Goal: Task Accomplishment & Management: Manage account settings

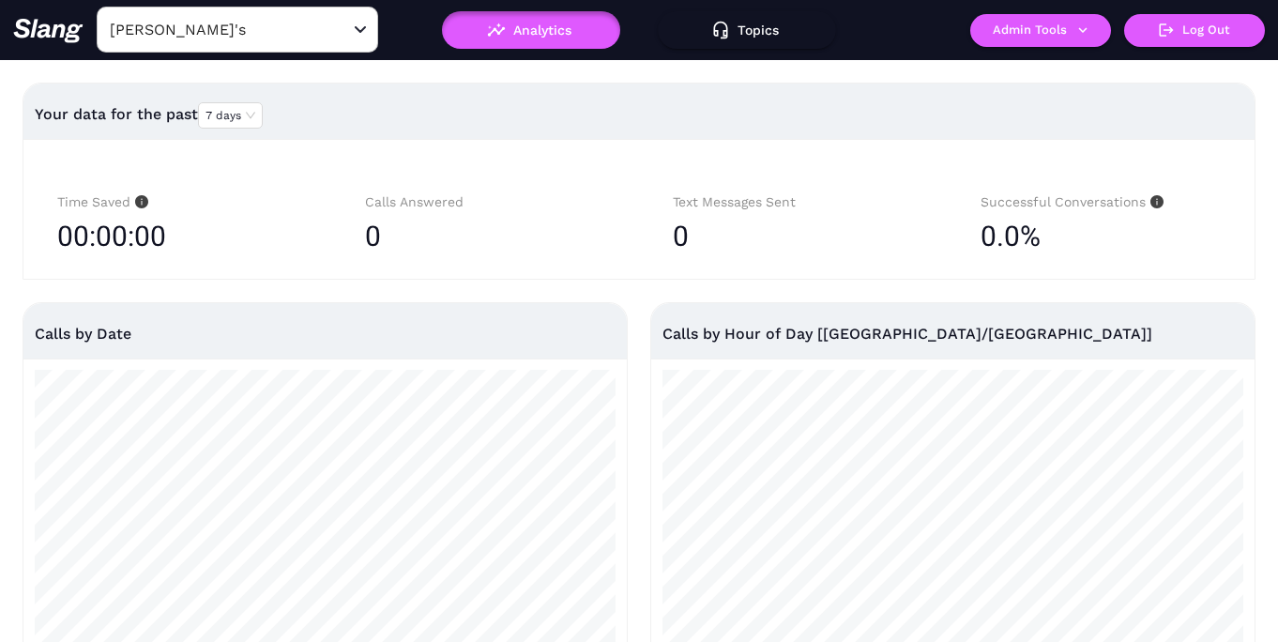
click at [241, 35] on input "[PERSON_NAME]'s" at bounding box center [208, 29] width 206 height 29
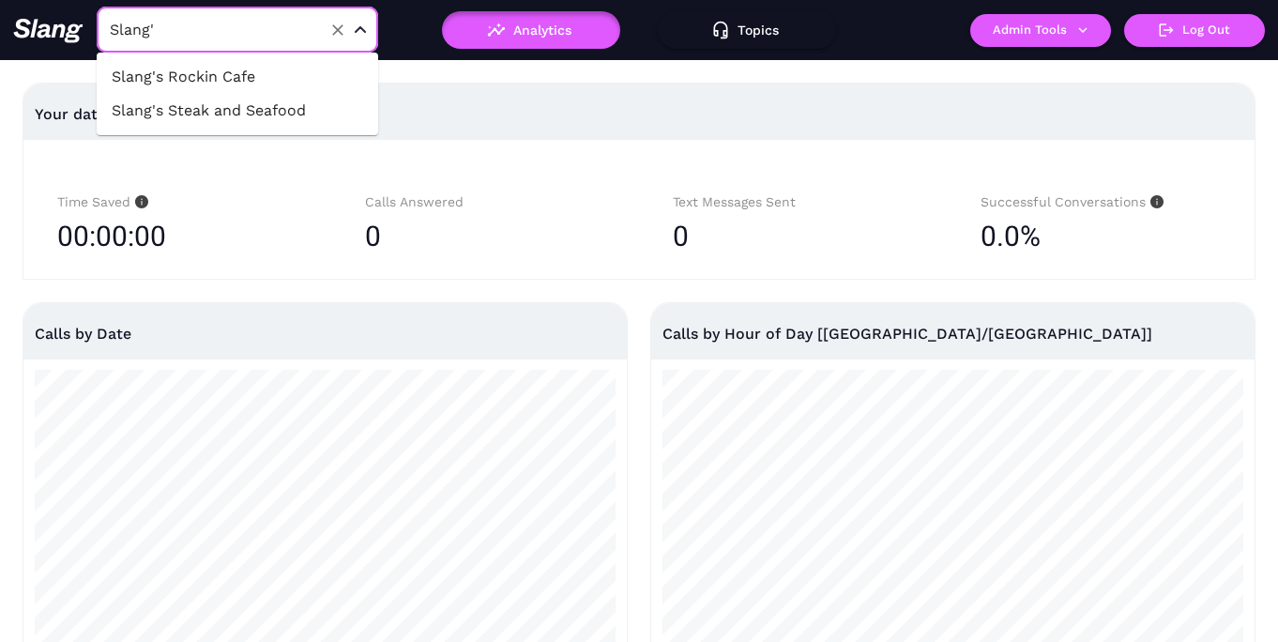
type input "Slang's"
click at [223, 84] on li "Slang's Rockin Cafe" at bounding box center [238, 77] width 282 height 34
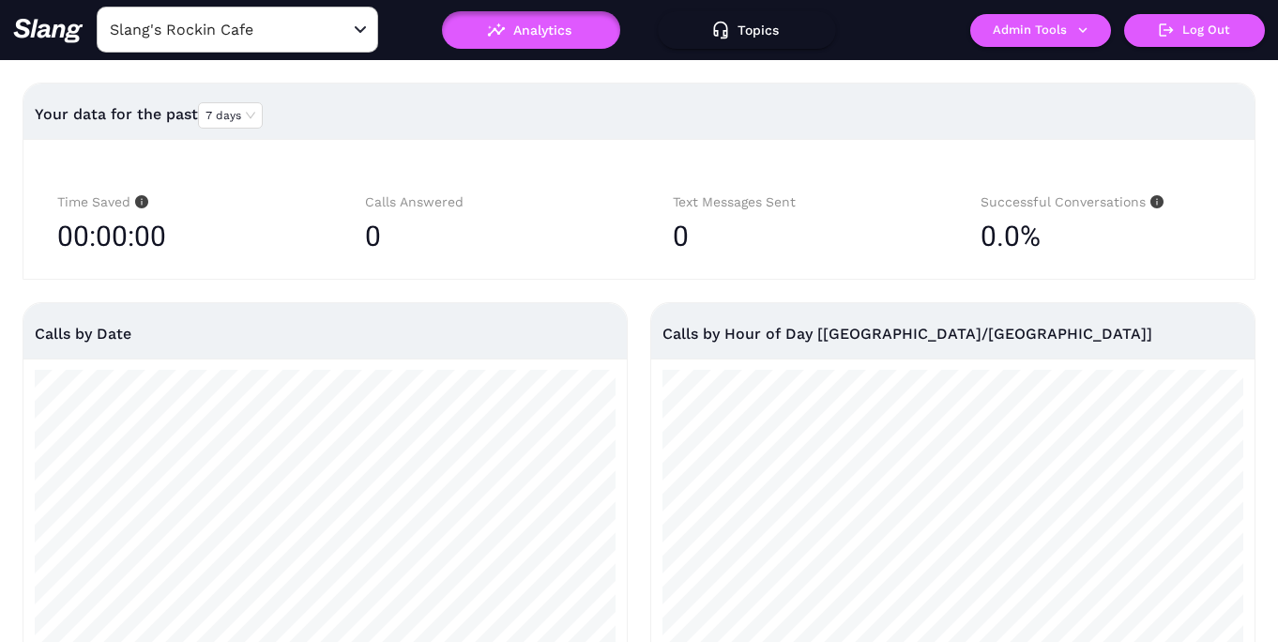
click at [1044, 31] on button "Admin Tools" at bounding box center [1040, 30] width 141 height 33
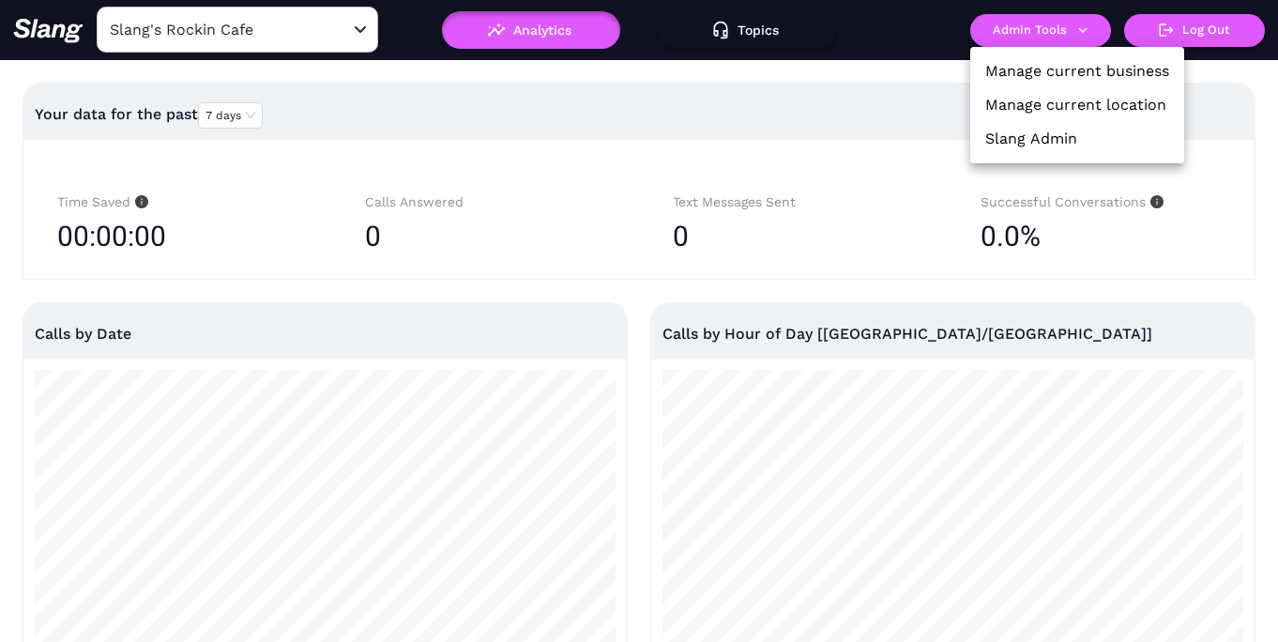
click at [1046, 98] on link "Manage current location" at bounding box center [1075, 105] width 181 height 23
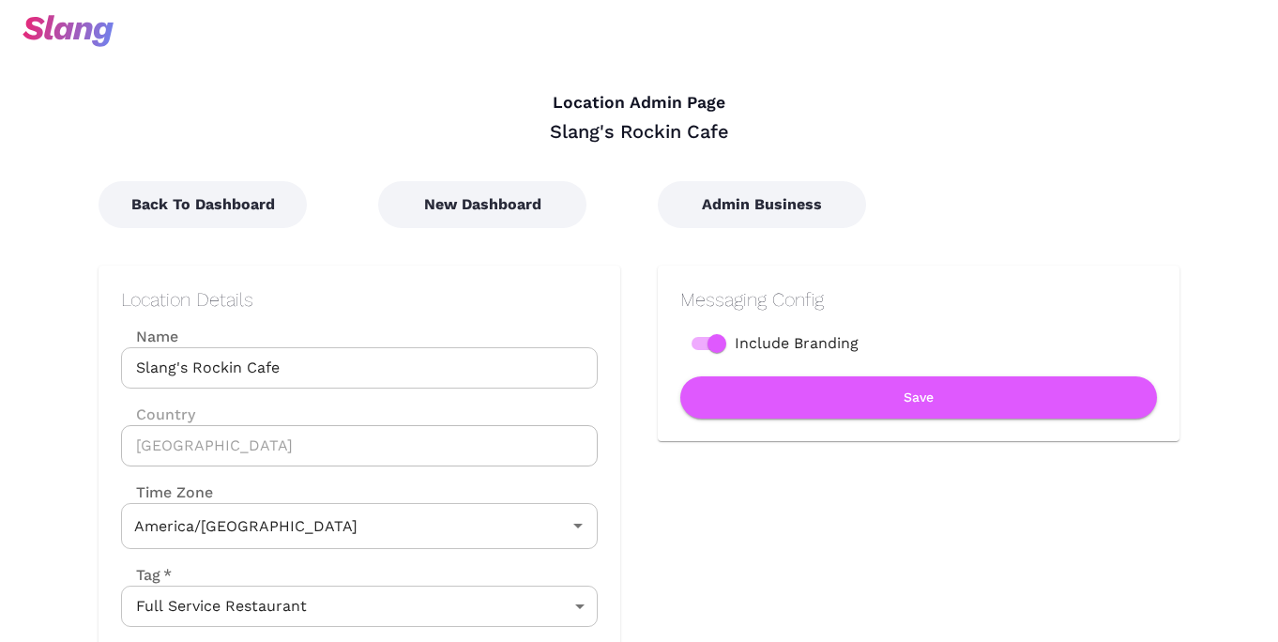
type input "Central Time"
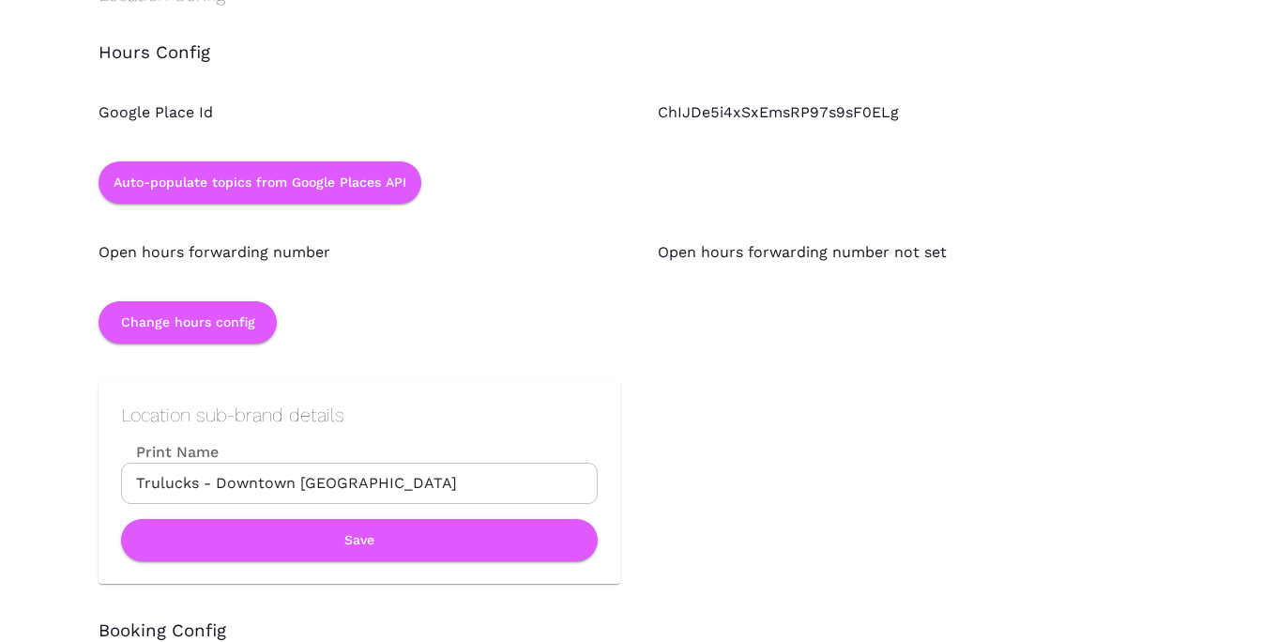
scroll to position [1713, 0]
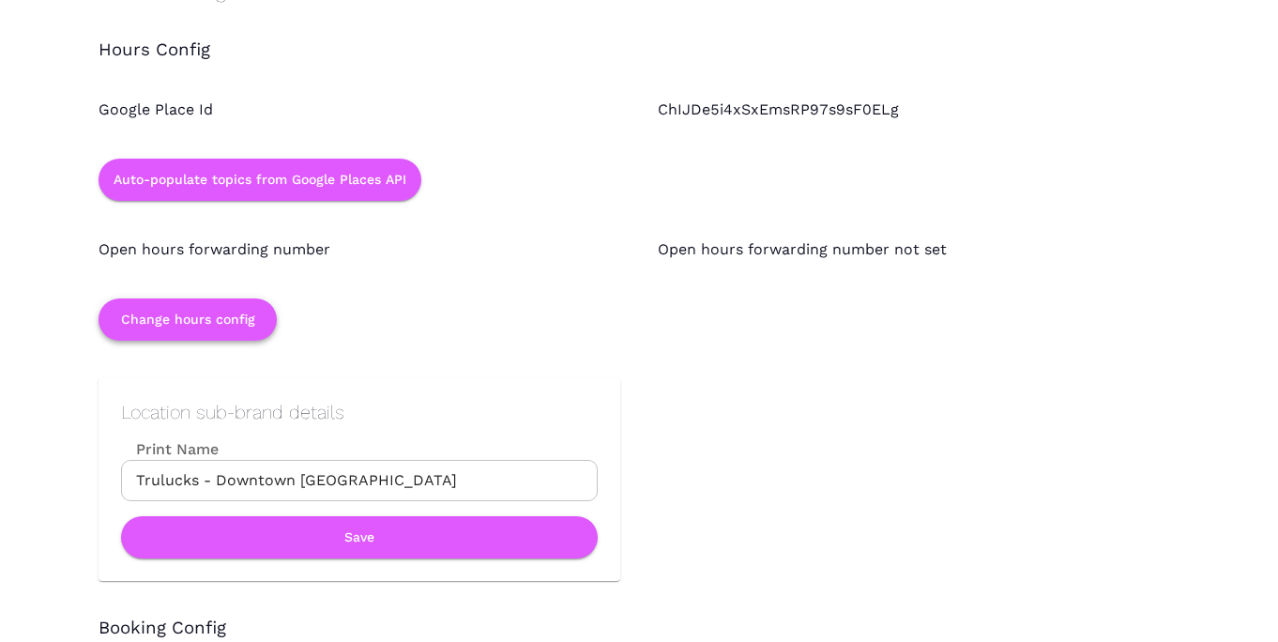
click at [234, 324] on button "Change hours config" at bounding box center [188, 319] width 178 height 42
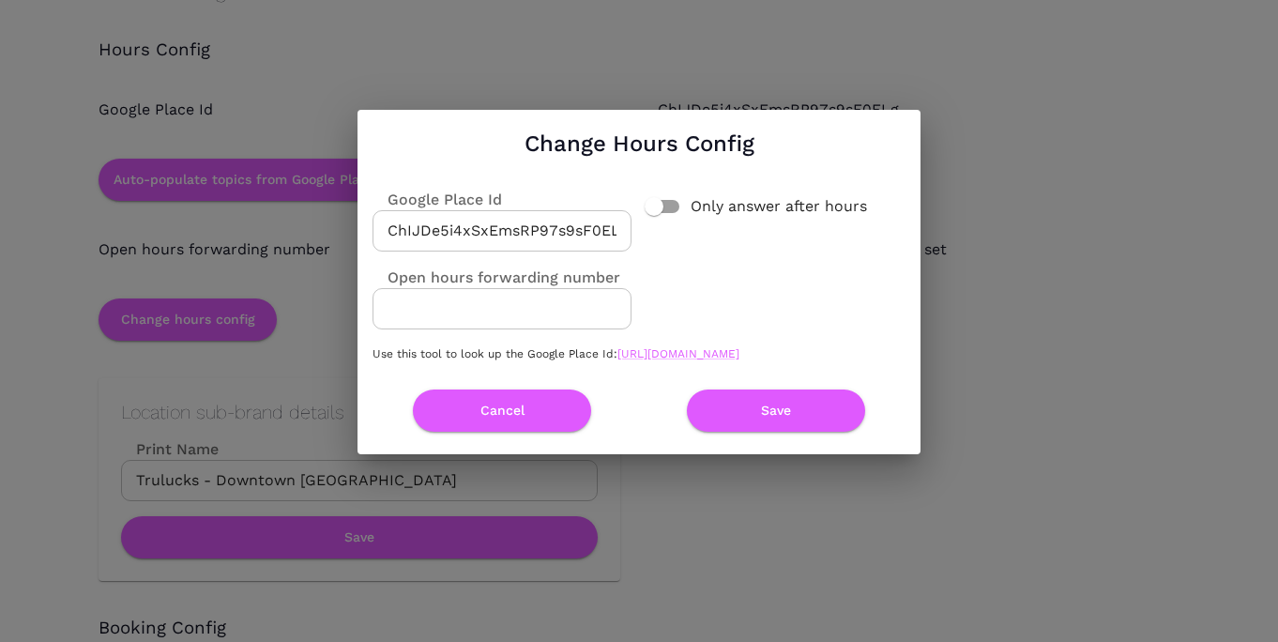
click at [437, 215] on input "ChIJDe5i4xSxEmsRP97s9sF0ELg" at bounding box center [502, 230] width 259 height 41
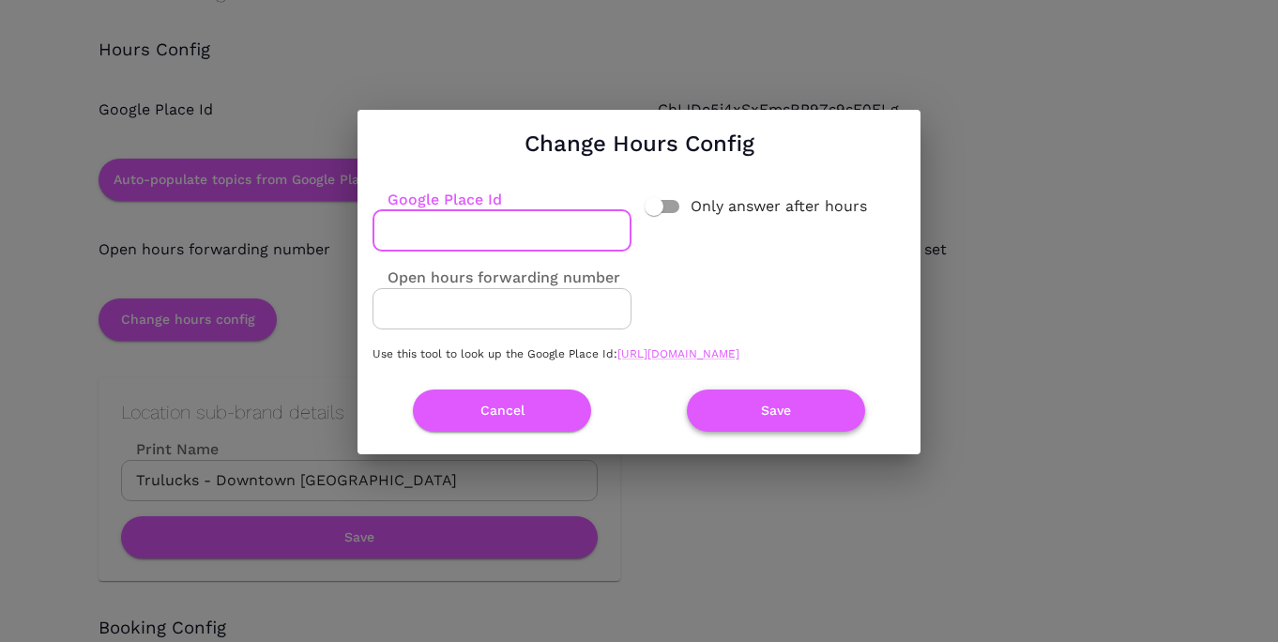
click at [769, 423] on button "Save" at bounding box center [776, 410] width 178 height 42
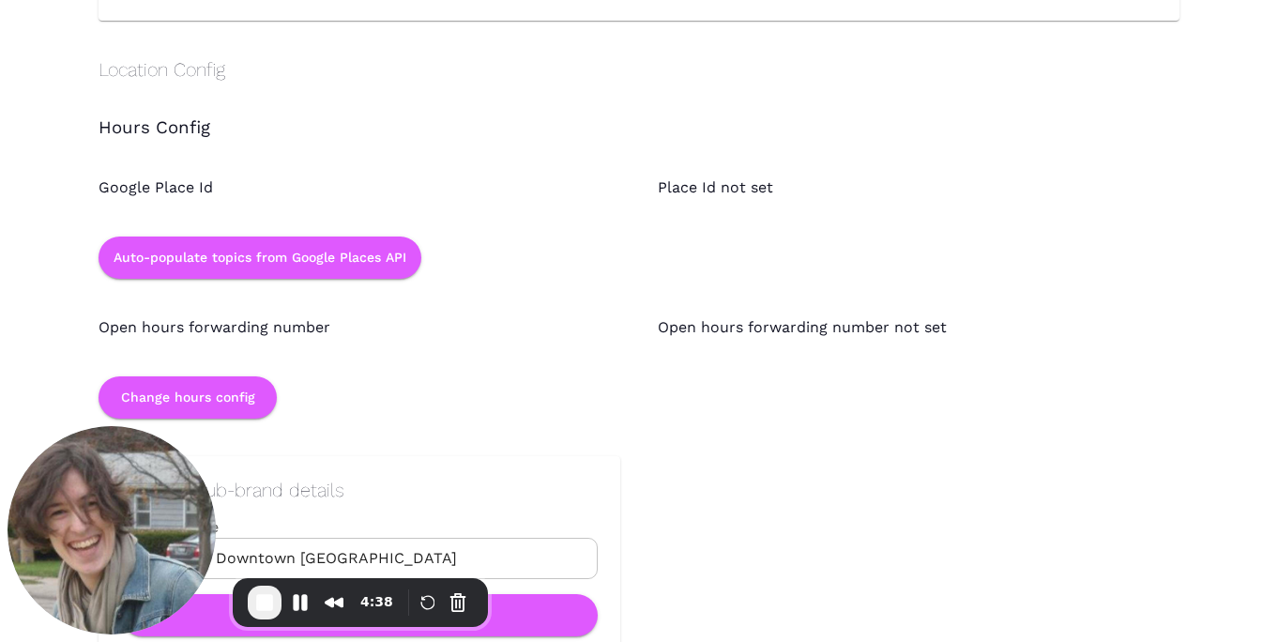
scroll to position [1663, 0]
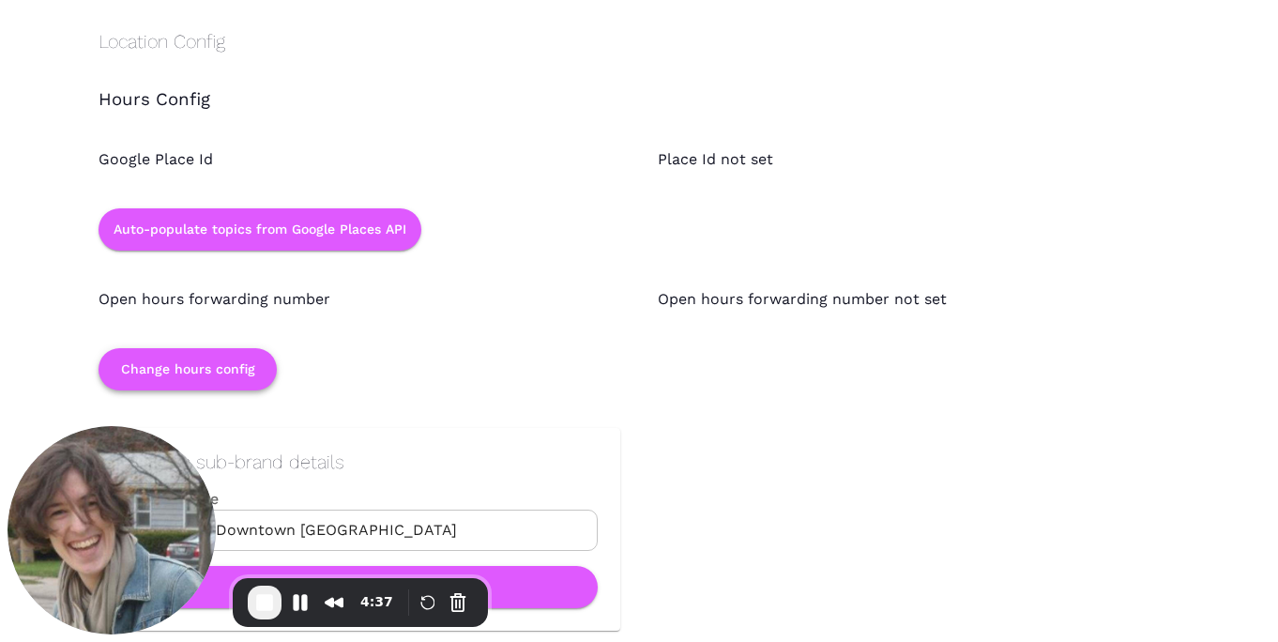
click at [203, 359] on button "Change hours config" at bounding box center [188, 369] width 178 height 42
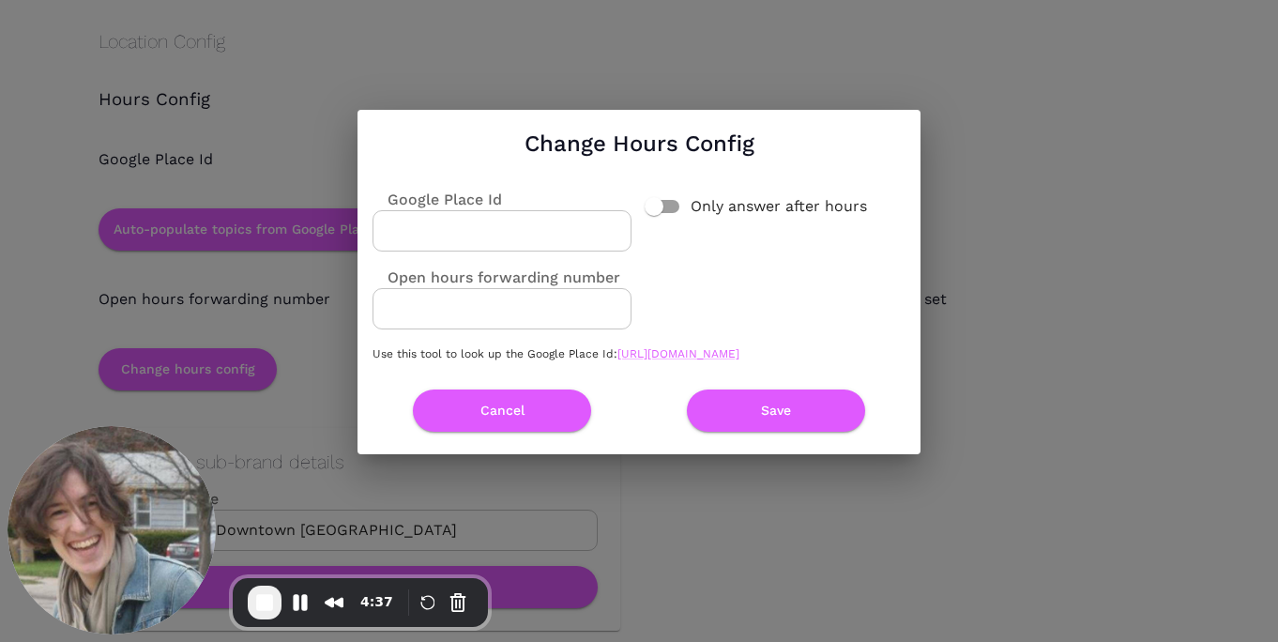
click at [562, 213] on input "Google Place Id" at bounding box center [502, 230] width 259 height 41
paste input "ChIJDe5i4xSxEmsRP97s9sF0ELg"
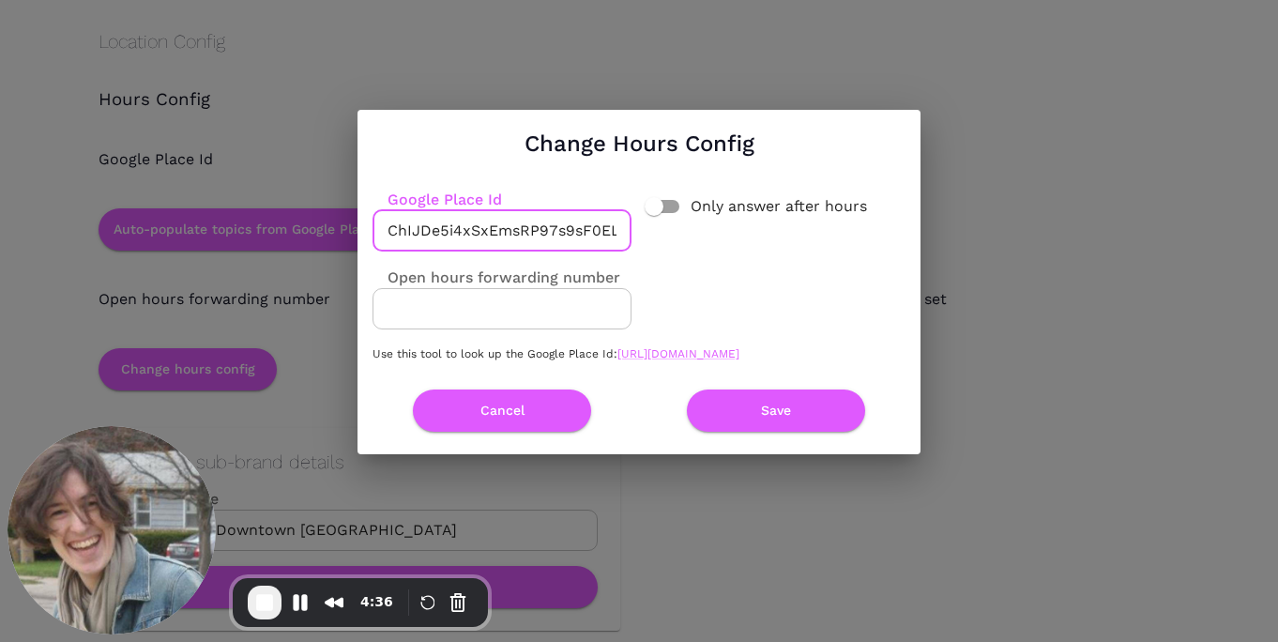
scroll to position [0, 8]
type input "ChIJDe5i4xSxEmsRP97s9sF0ELg"
click at [794, 420] on button "Save" at bounding box center [776, 410] width 178 height 42
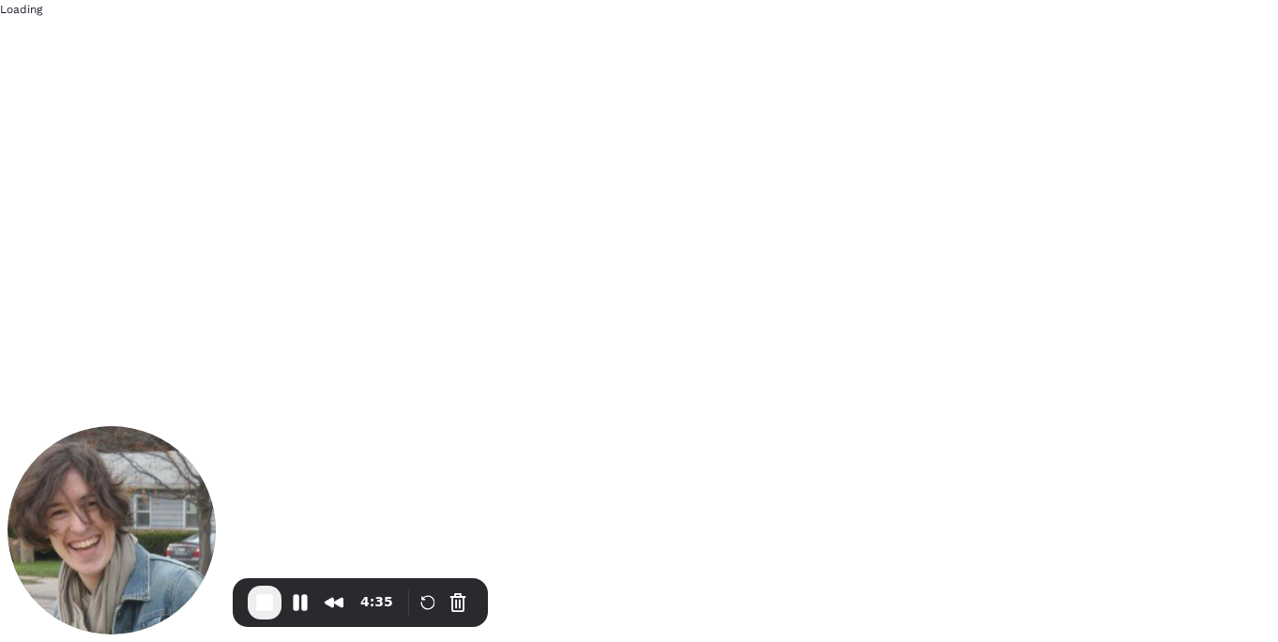
scroll to position [0, 0]
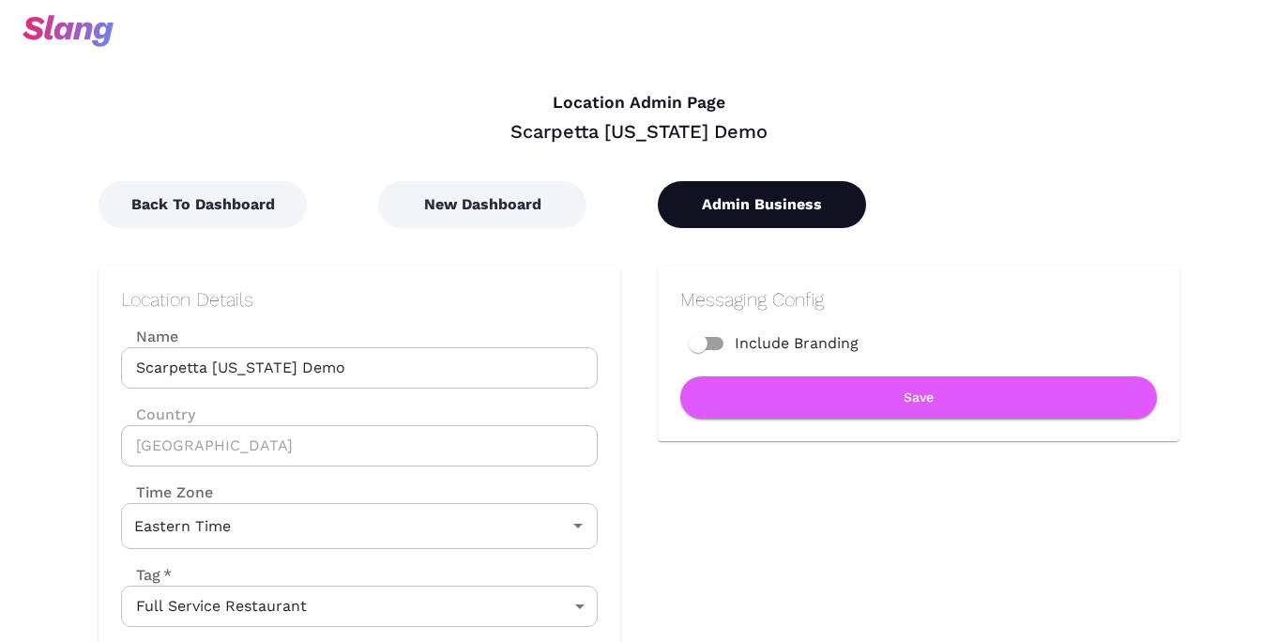
click at [779, 205] on button "Admin Business" at bounding box center [762, 204] width 208 height 47
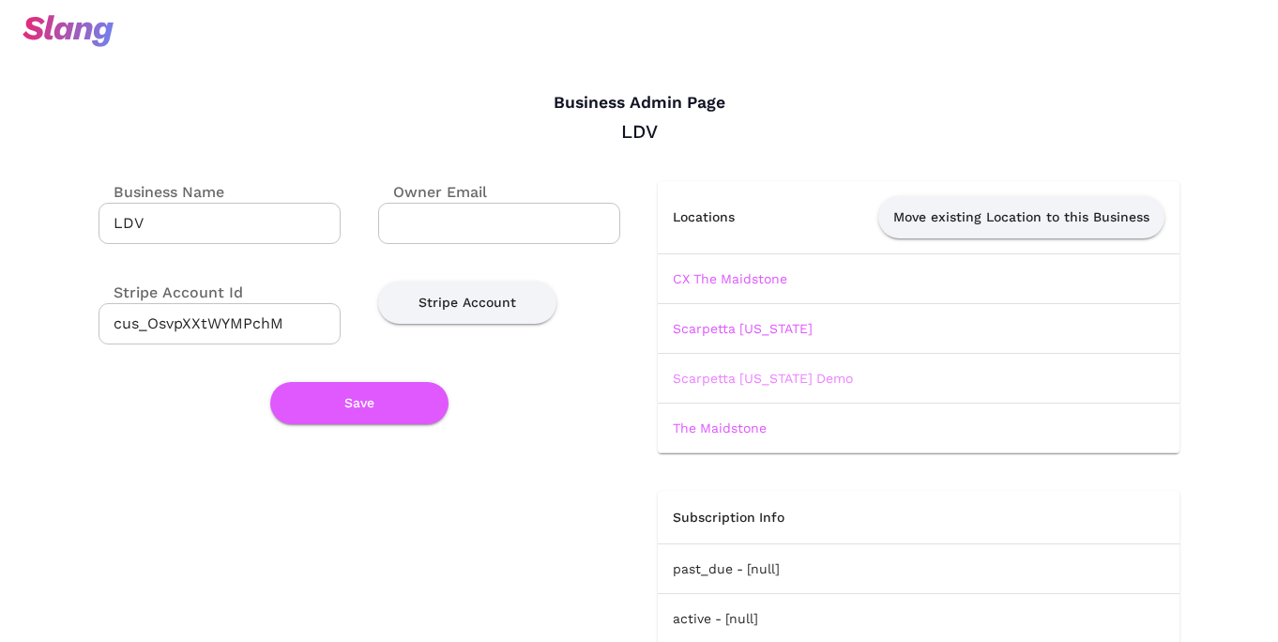
click at [715, 376] on link "Scarpetta [US_STATE] Demo" at bounding box center [763, 378] width 180 height 15
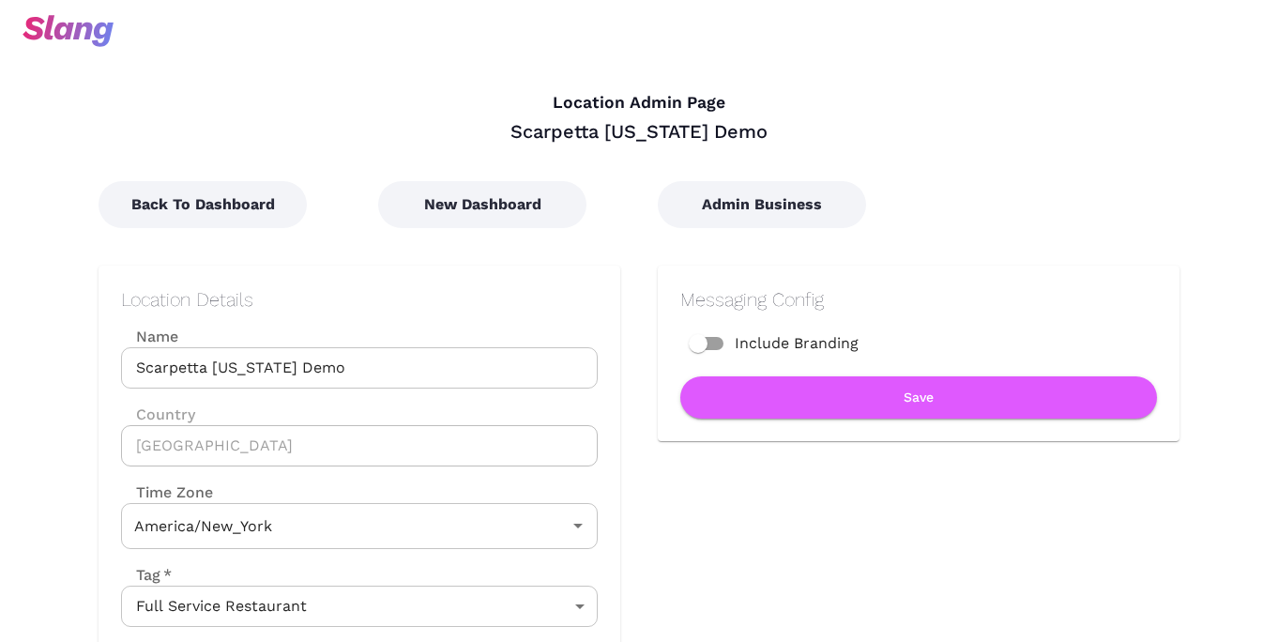
type input "Eastern Time"
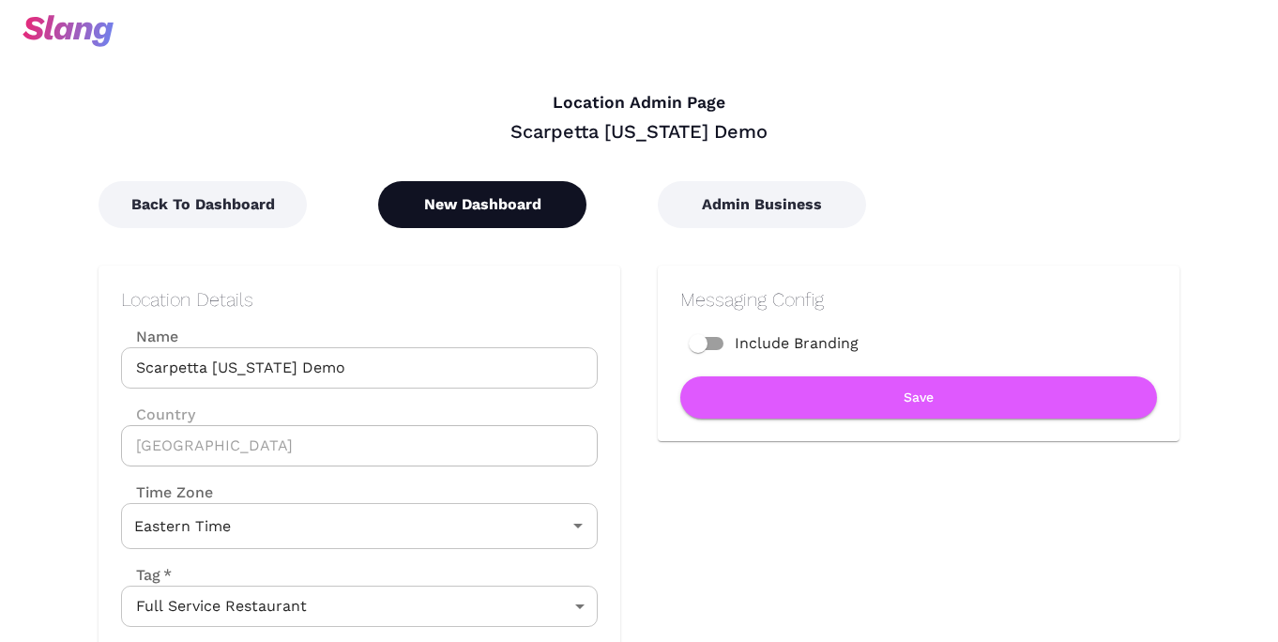
click at [495, 205] on button "New Dashboard" at bounding box center [482, 204] width 208 height 47
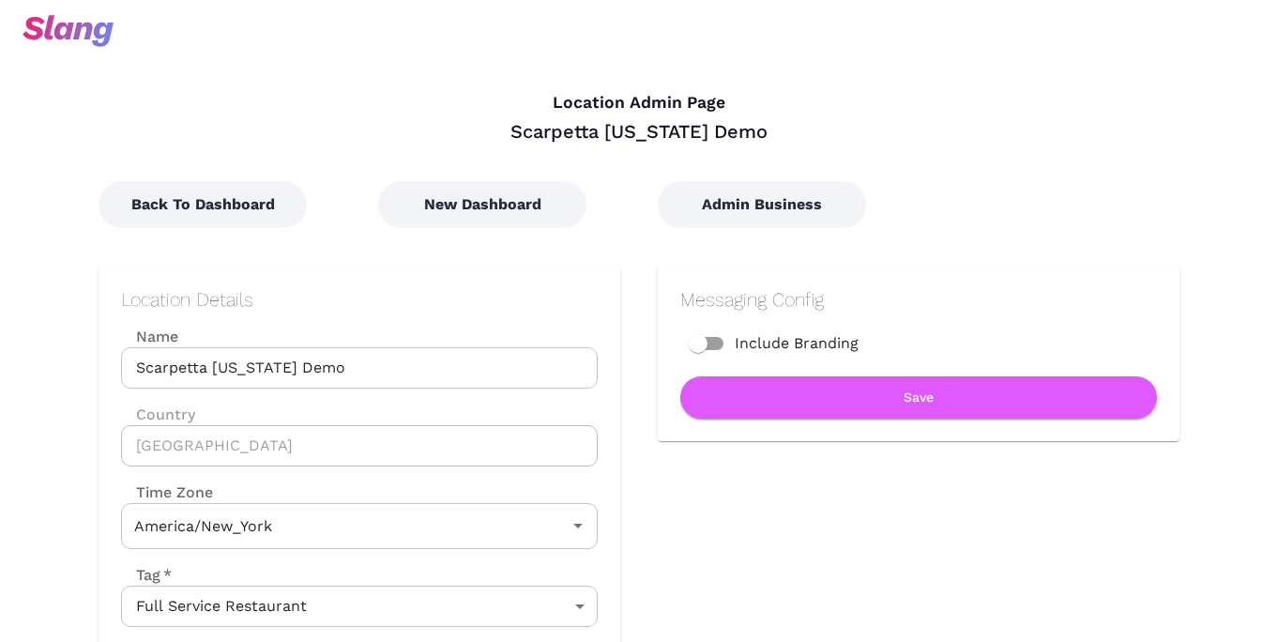
type input "Eastern Time"
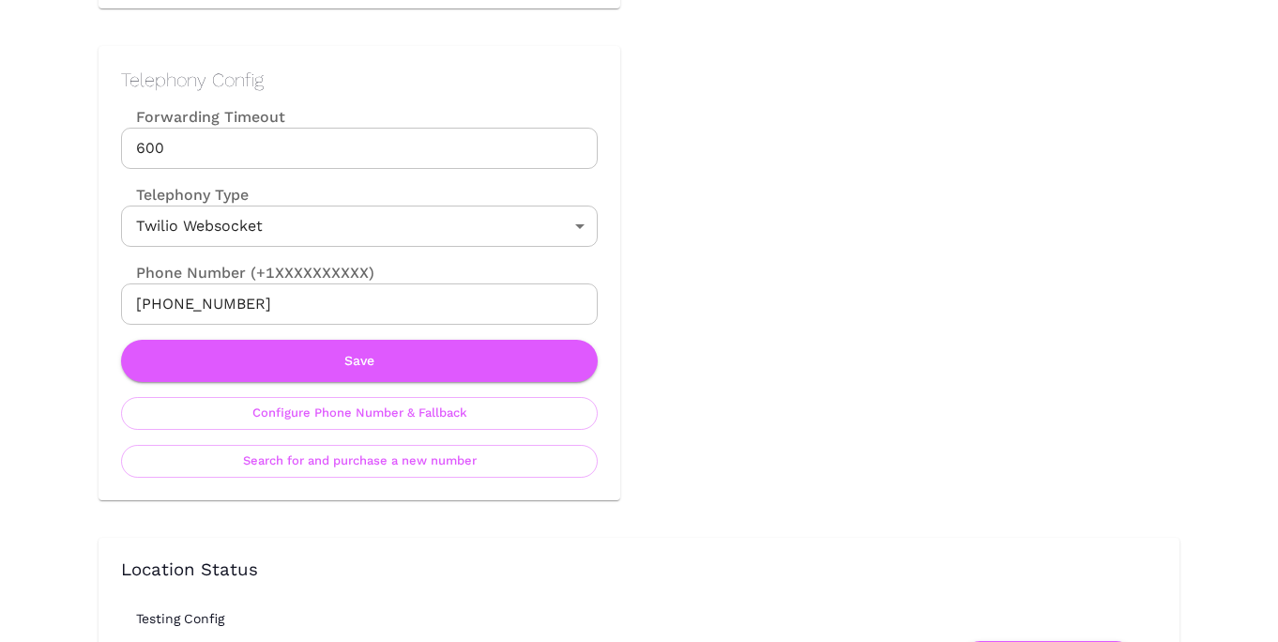
scroll to position [982, 0]
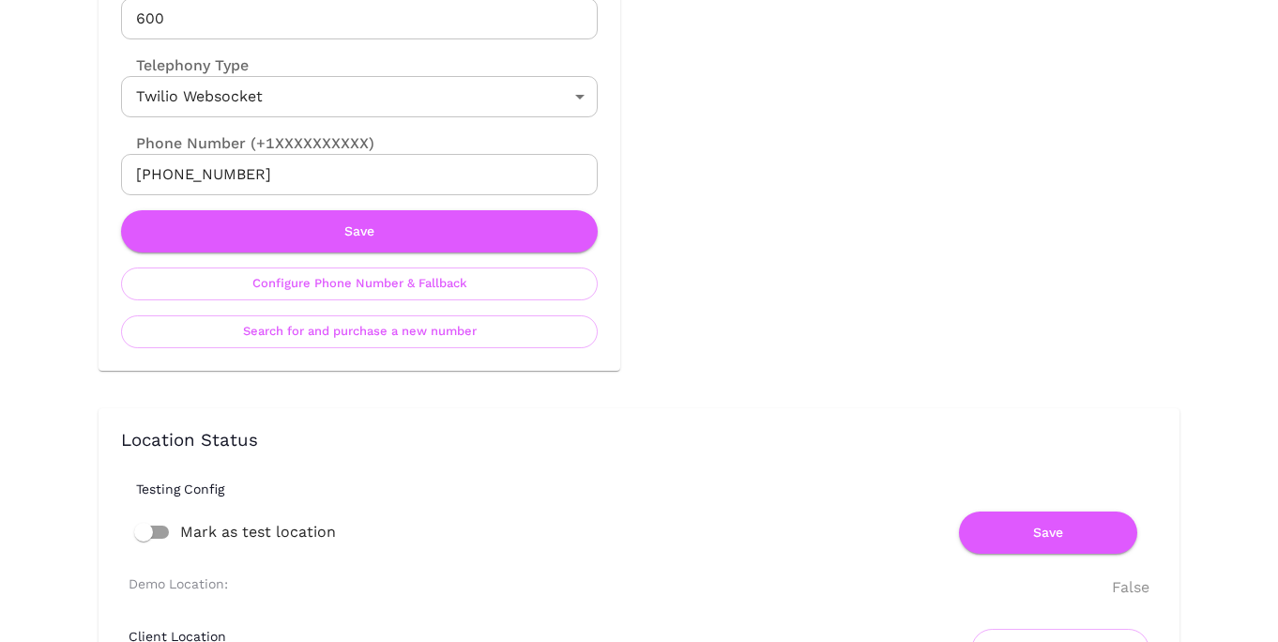
click at [214, 171] on input "[PHONE_NUMBER]" at bounding box center [359, 174] width 477 height 41
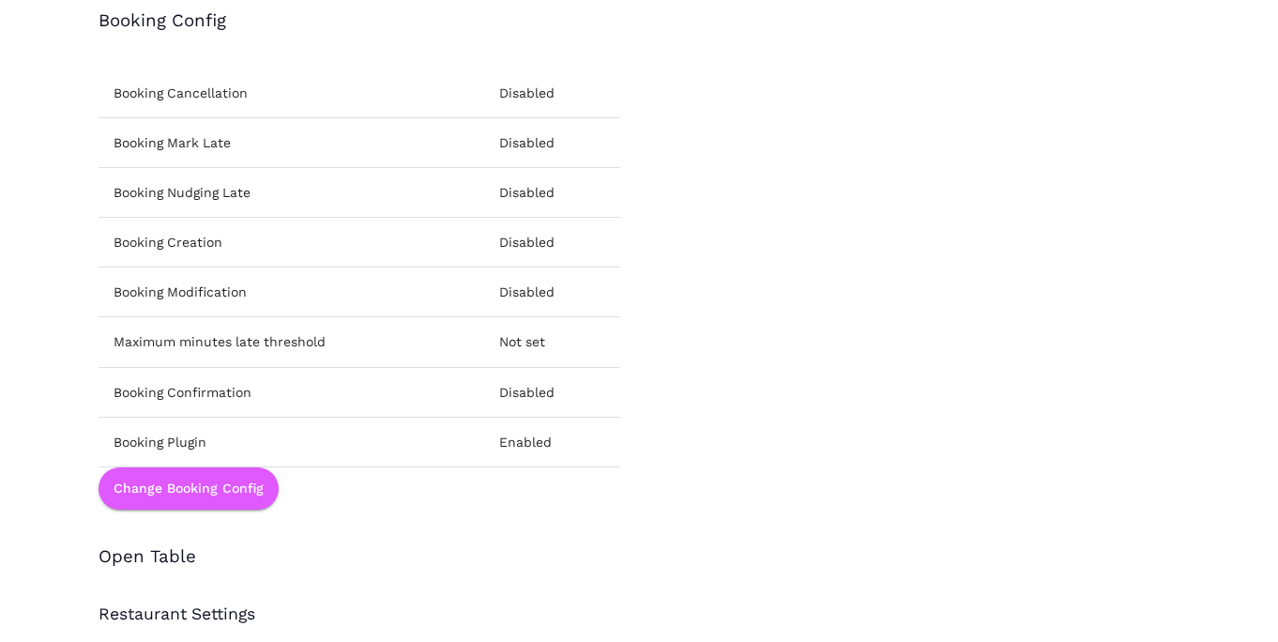
scroll to position [2554, 0]
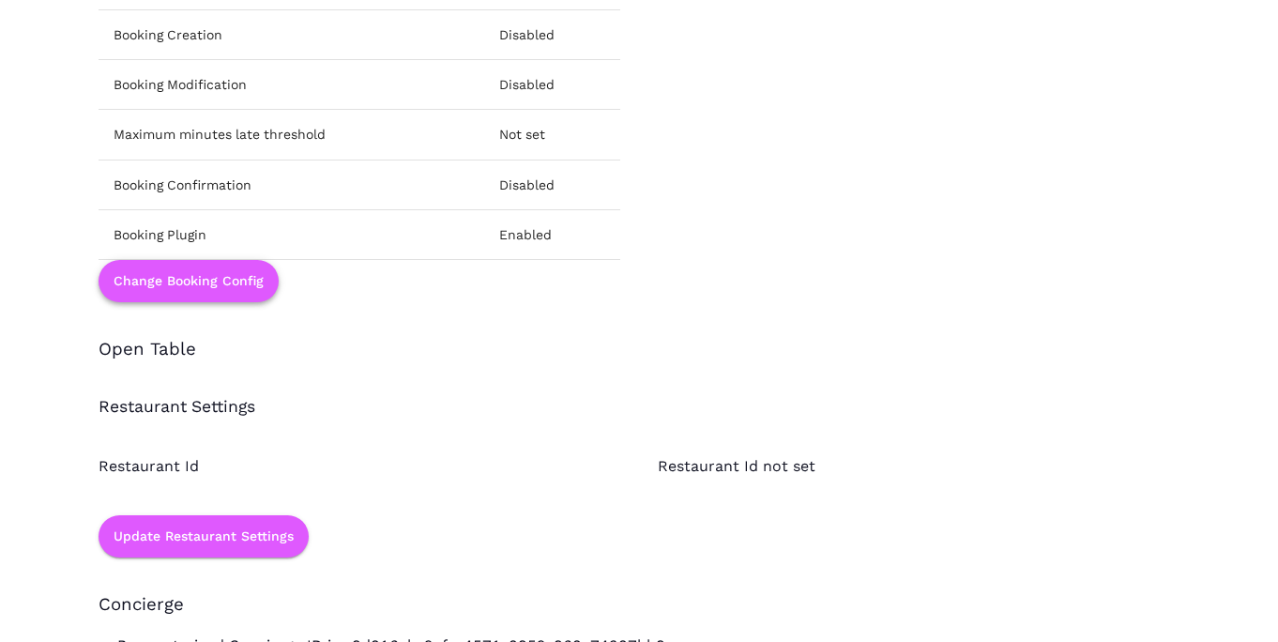
click at [218, 282] on button "Change Booking Config" at bounding box center [189, 281] width 180 height 42
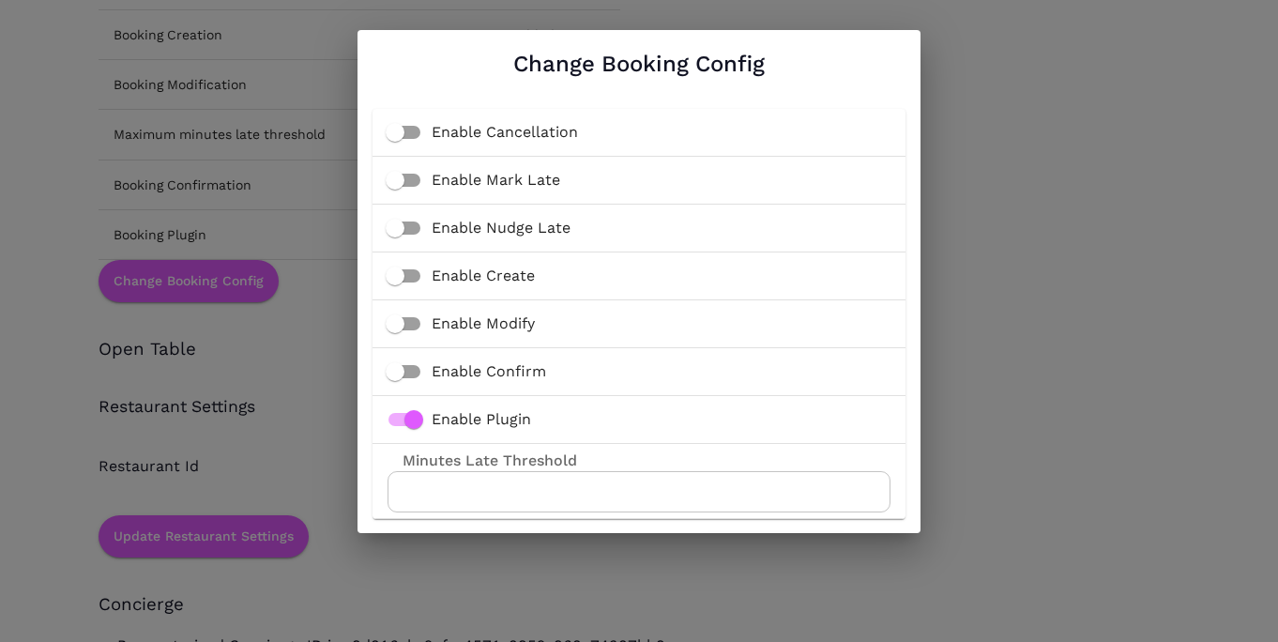
click at [403, 319] on input "Enable Modify" at bounding box center [395, 324] width 107 height 36
checkbox input "true"
click at [403, 273] on input "Enable Create" at bounding box center [395, 276] width 107 height 36
checkbox input "true"
click at [398, 134] on input "Enable Cancellation" at bounding box center [395, 132] width 107 height 36
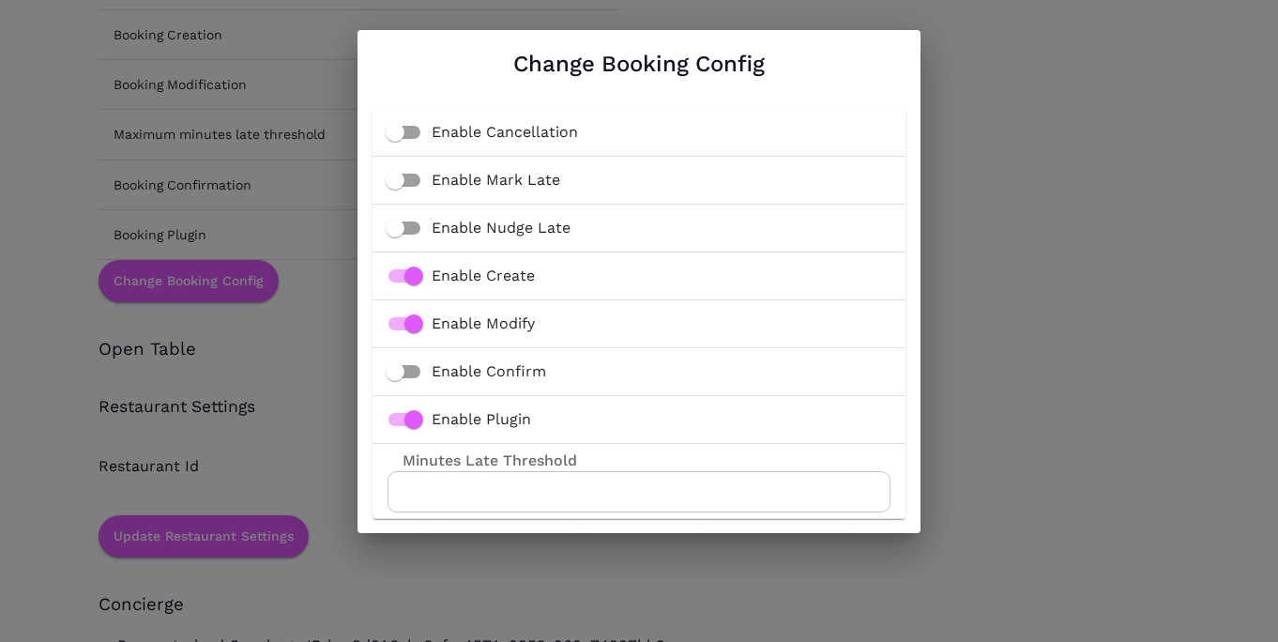
checkbox input "true"
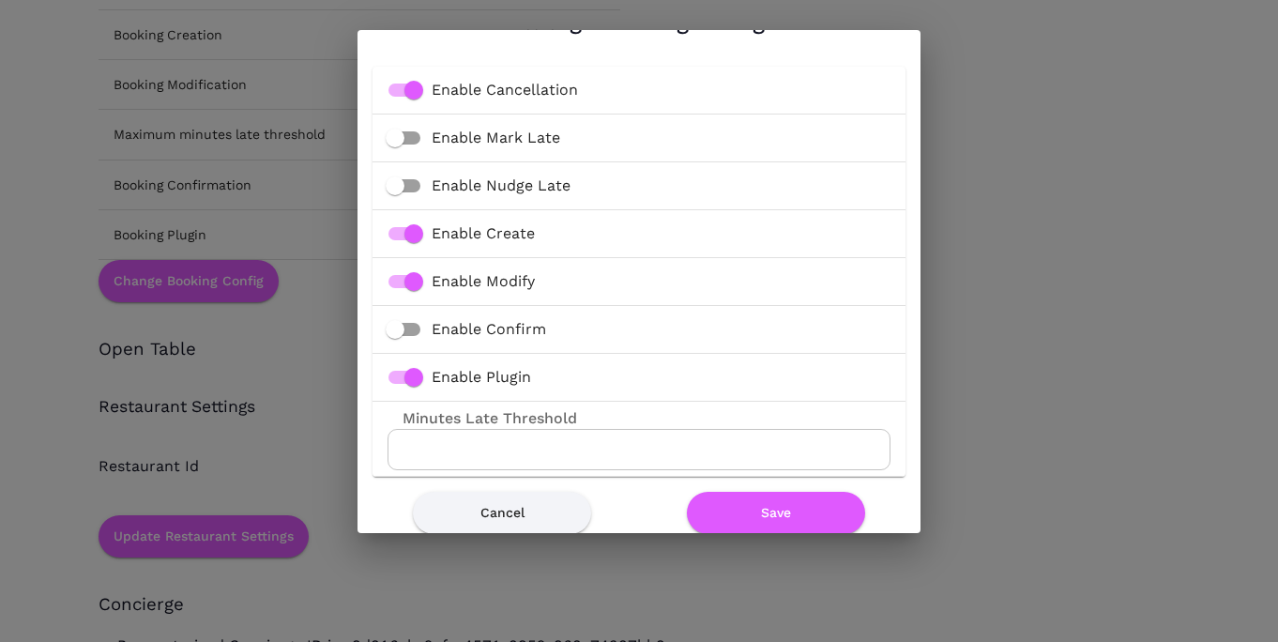
scroll to position [66, 0]
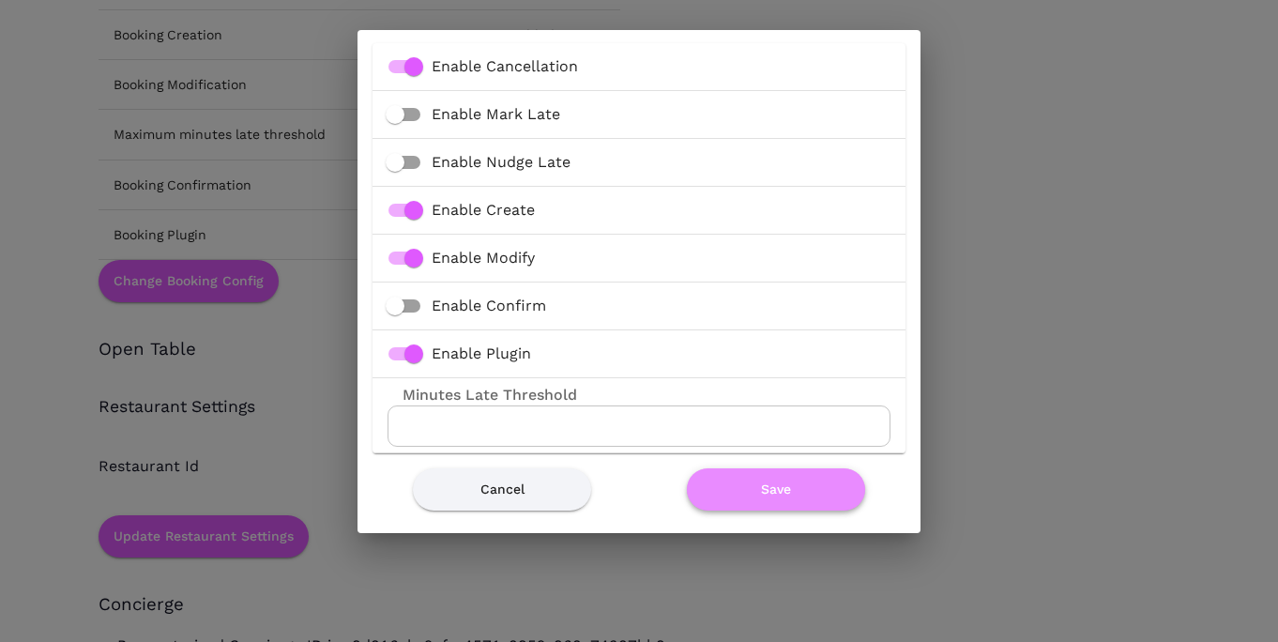
click at [761, 487] on button "Save" at bounding box center [776, 489] width 178 height 42
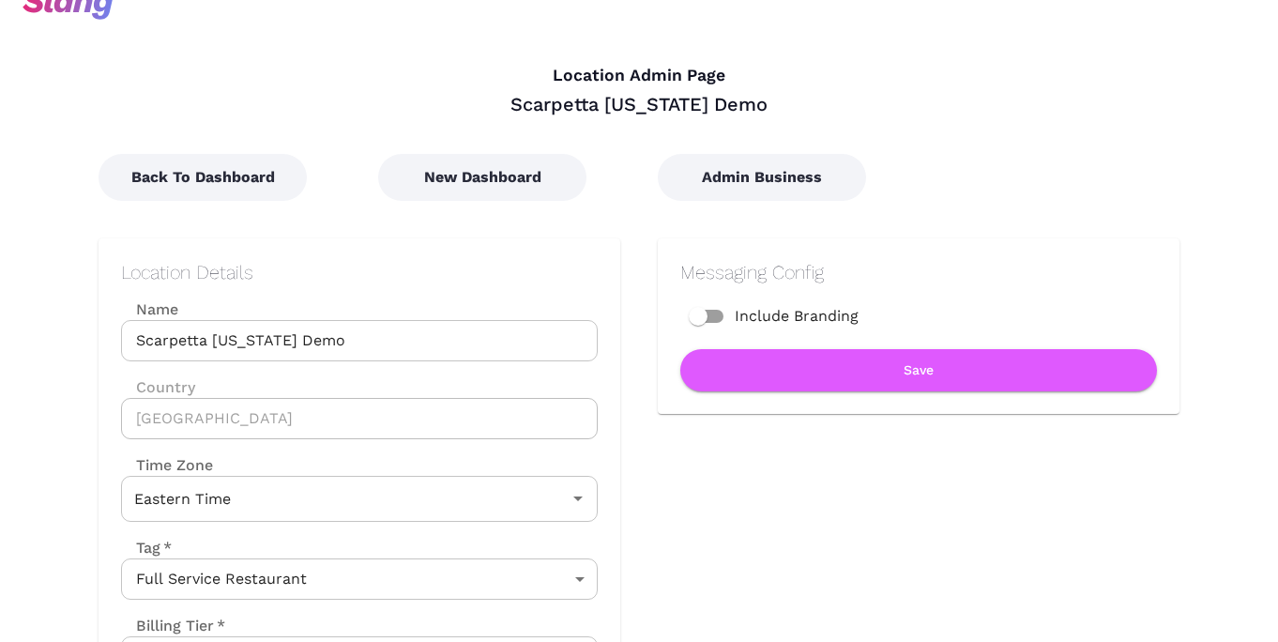
scroll to position [0, 0]
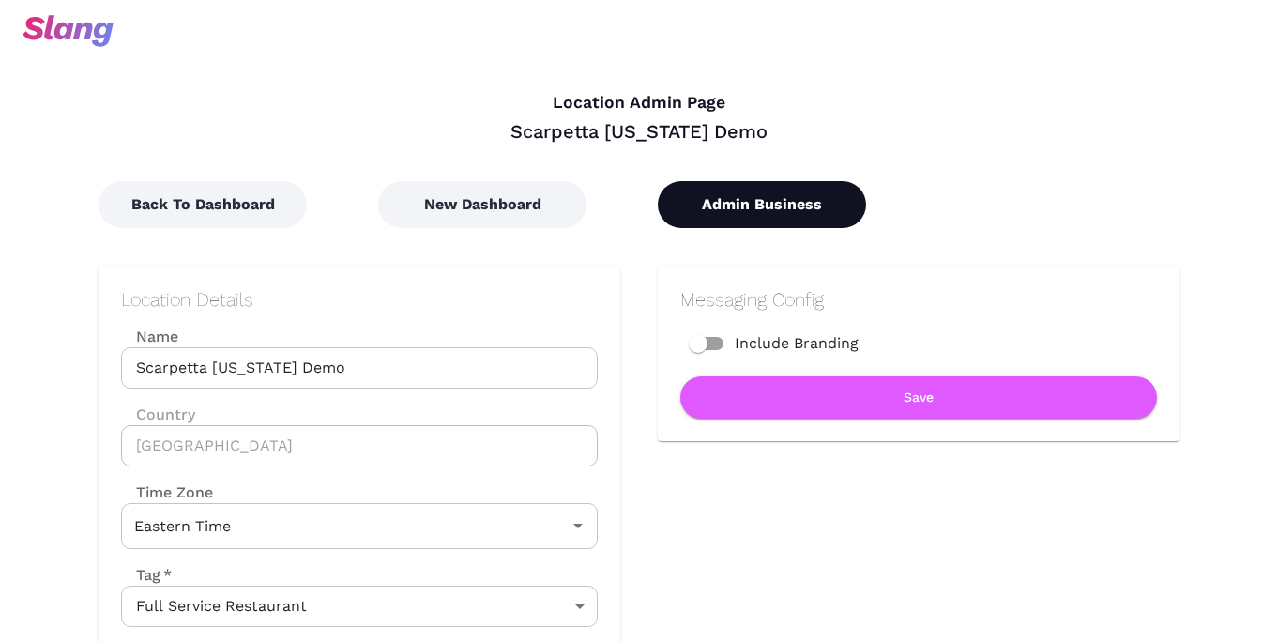
click at [754, 206] on button "Admin Business" at bounding box center [762, 204] width 208 height 47
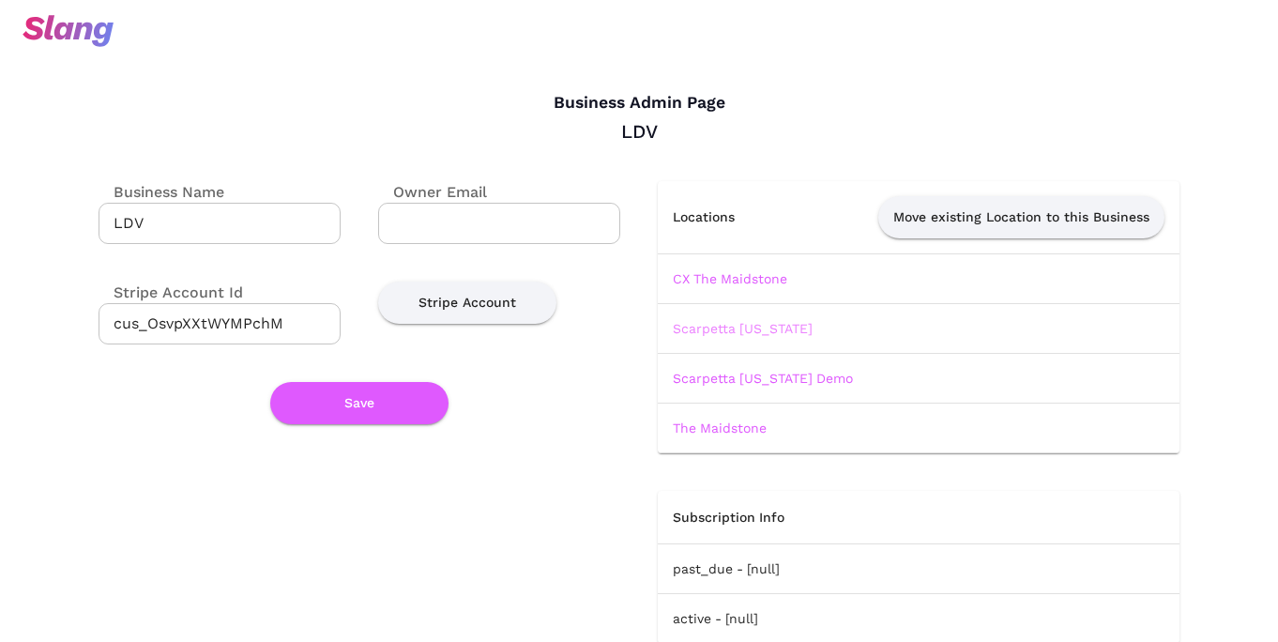
click at [720, 325] on link "Scarpetta [US_STATE]" at bounding box center [743, 328] width 140 height 15
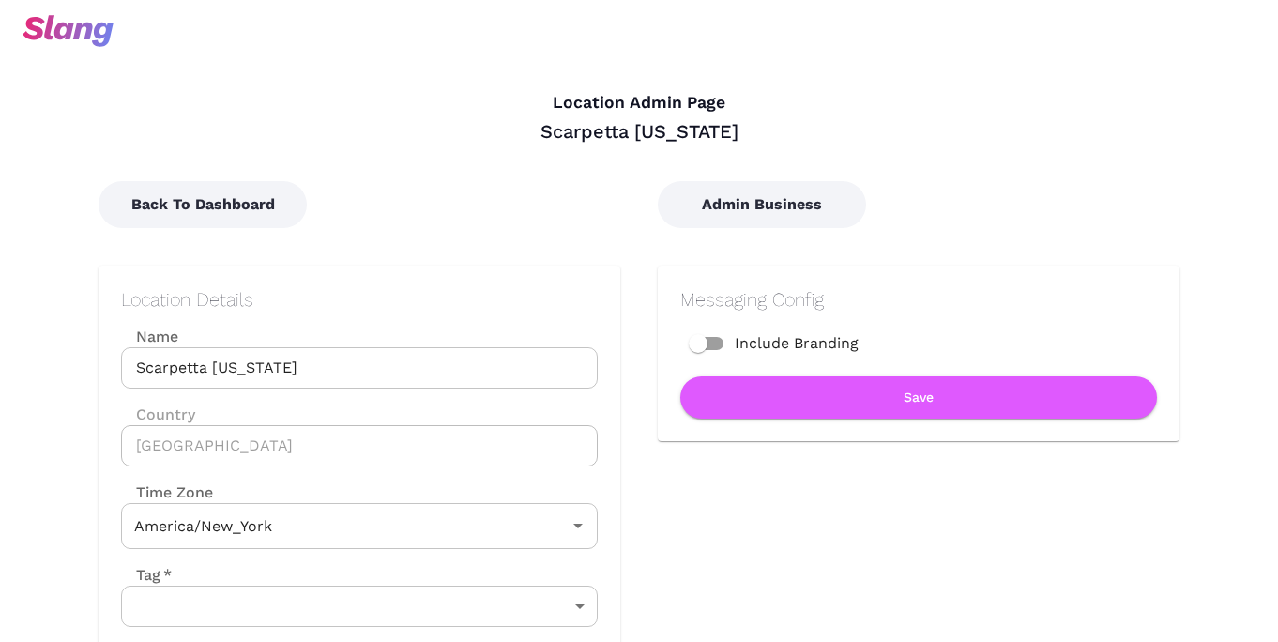
type input "Eastern Time"
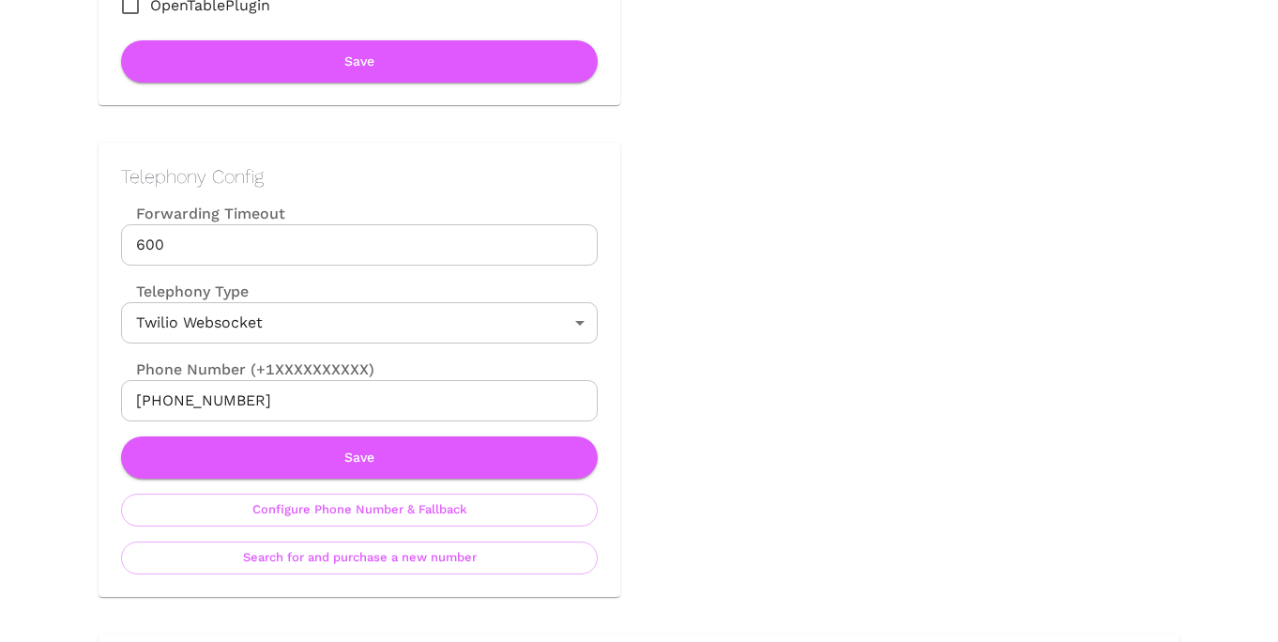
scroll to position [824, 0]
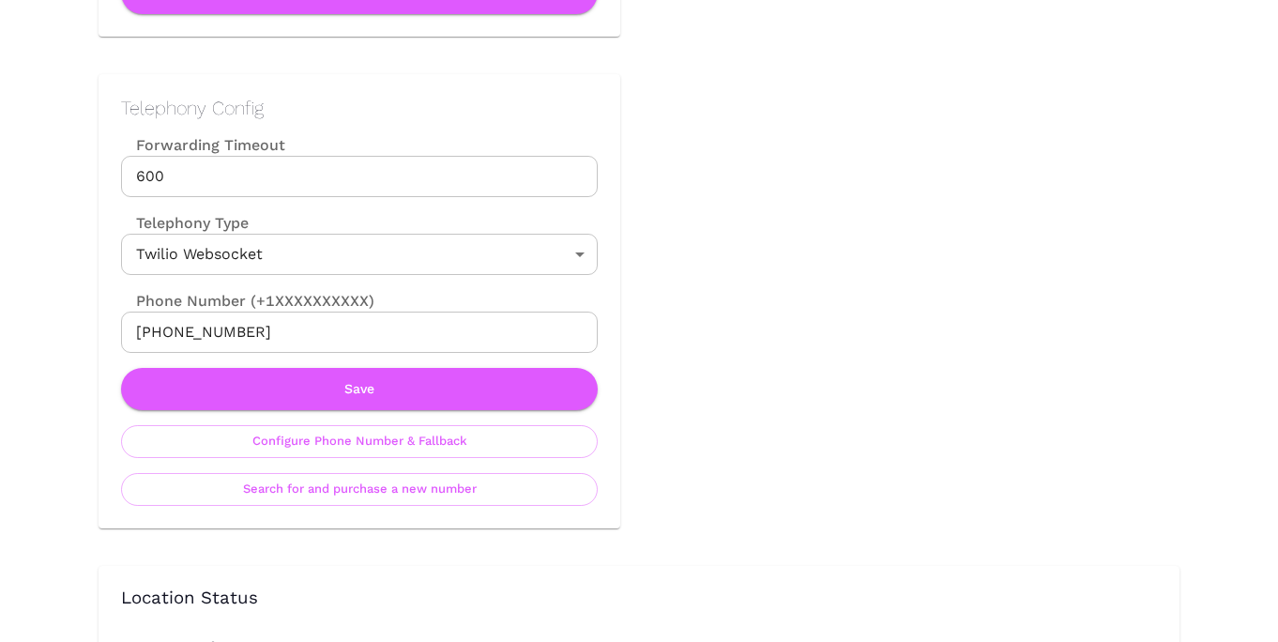
click at [236, 332] on input "[PHONE_NUMBER]" at bounding box center [359, 332] width 477 height 41
